Goal: Communication & Community: Connect with others

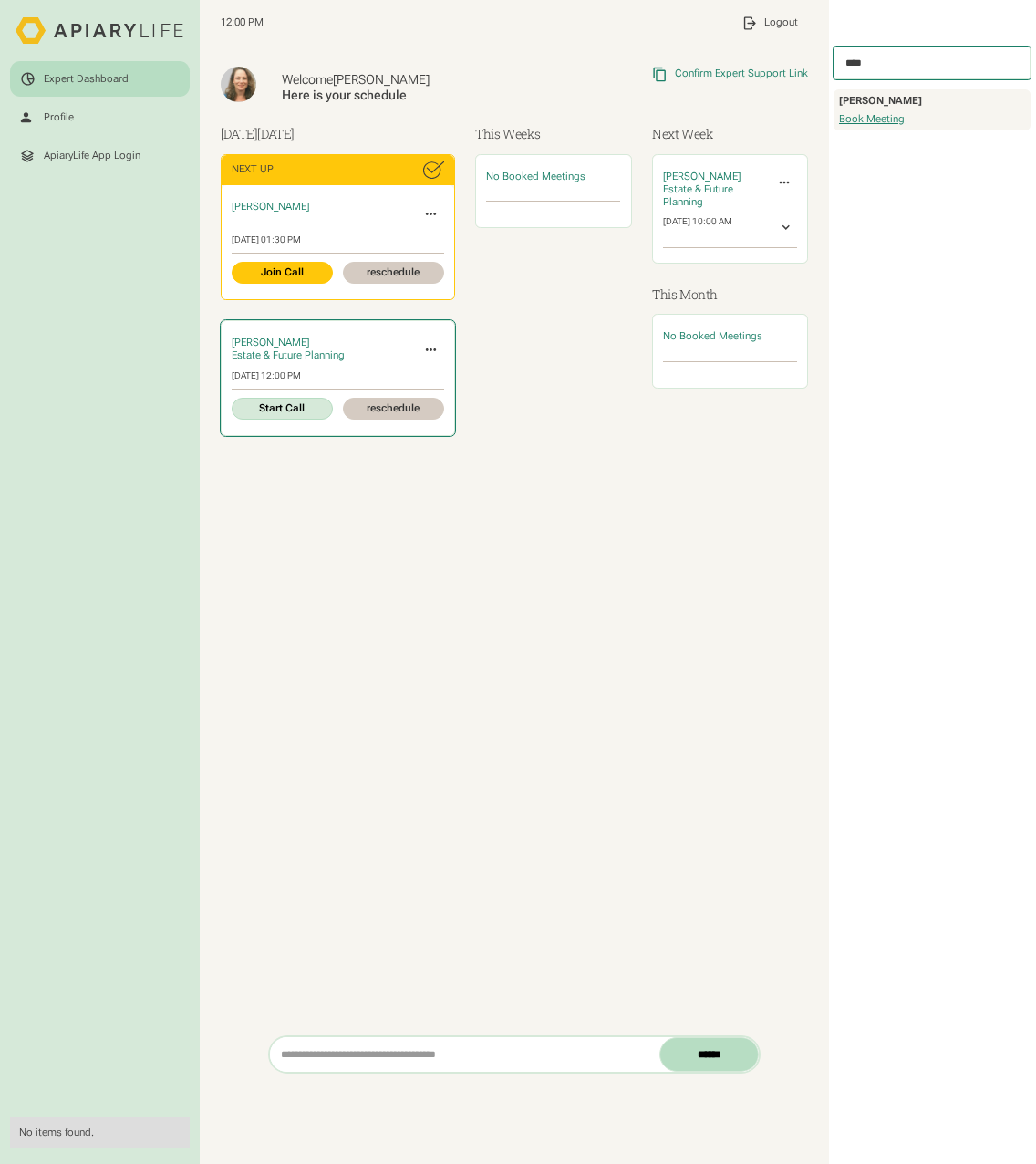
click at [281, 414] on link "Start Call" at bounding box center [281, 408] width 101 height 22
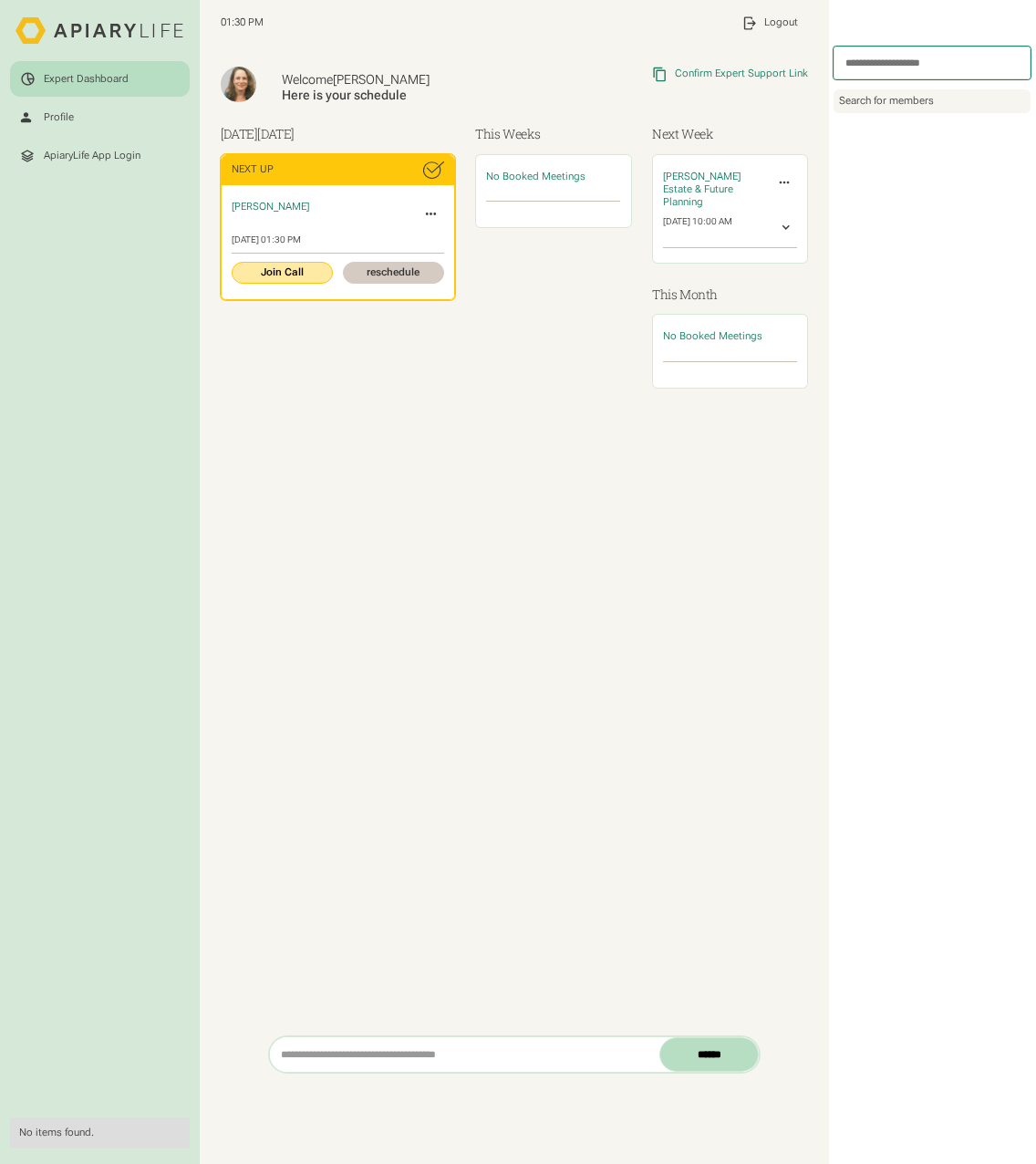
click at [275, 272] on link "Join Call" at bounding box center [281, 273] width 101 height 22
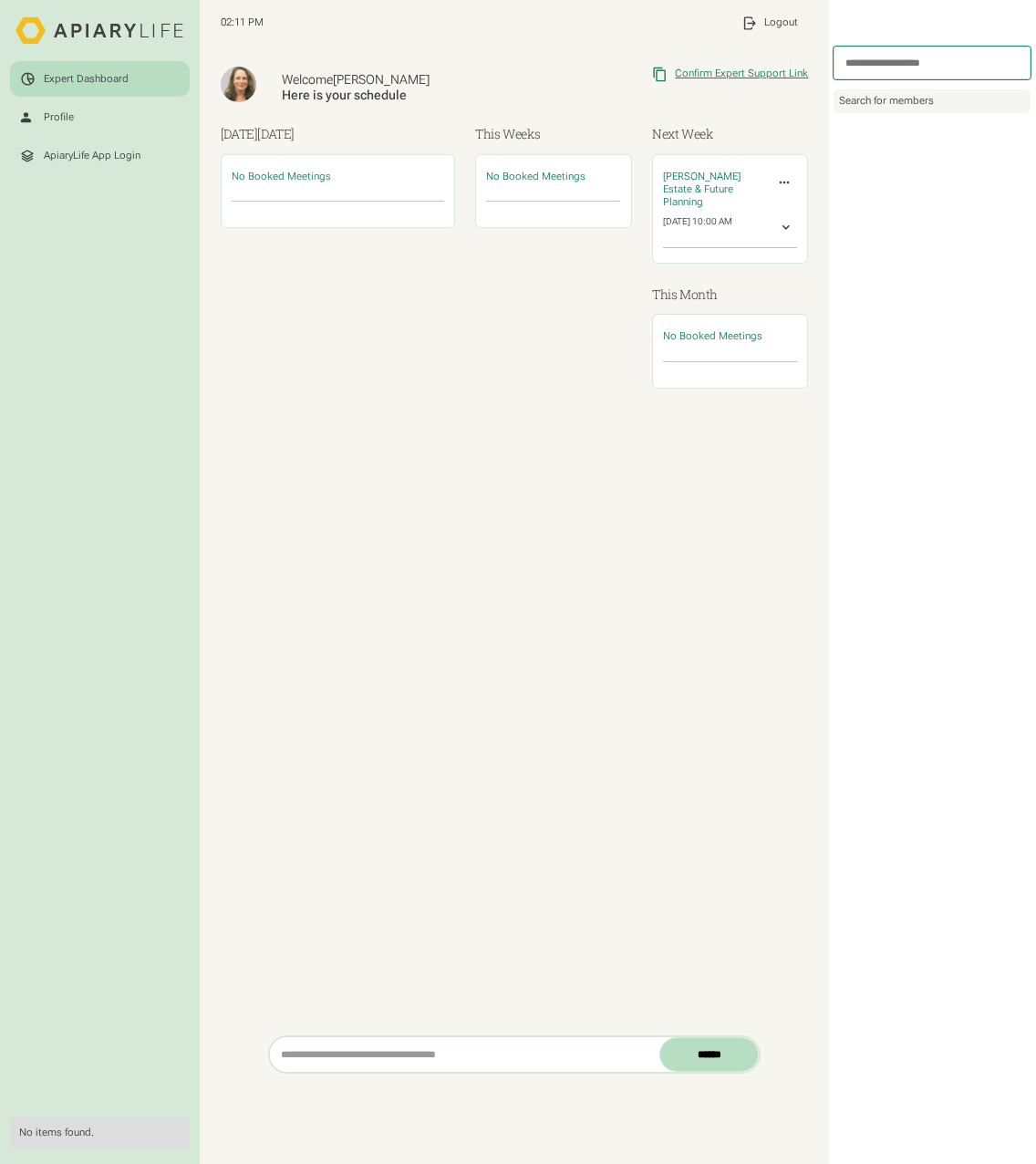
click at [752, 79] on div "Confirm Expert Support Link" at bounding box center [742, 74] width 133 height 13
